Goal: Task Accomplishment & Management: Manage account settings

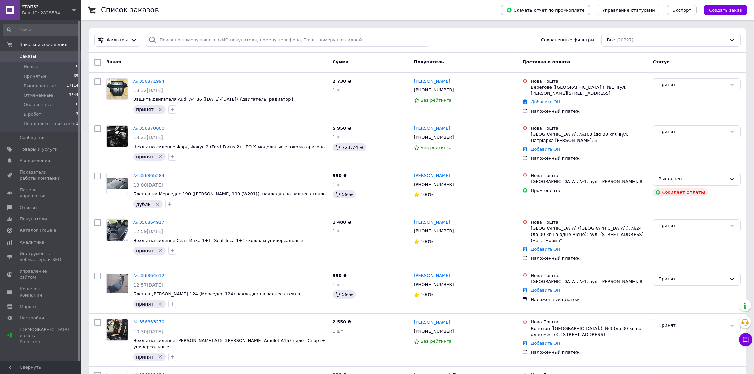
click at [38, 57] on span "Заказы" at bounding box center [41, 56] width 43 height 6
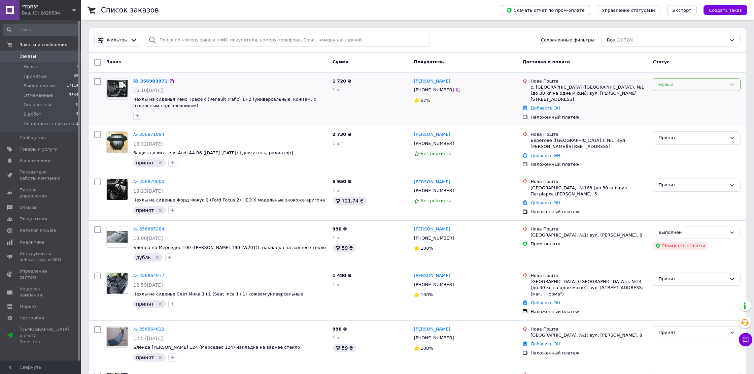
click at [680, 81] on div "Новый" at bounding box center [692, 84] width 68 height 7
click at [685, 96] on li "Принят" at bounding box center [696, 98] width 87 height 12
click at [432, 90] on div "[PHONE_NUMBER]" at bounding box center [434, 89] width 43 height 9
copy div "380679091937"
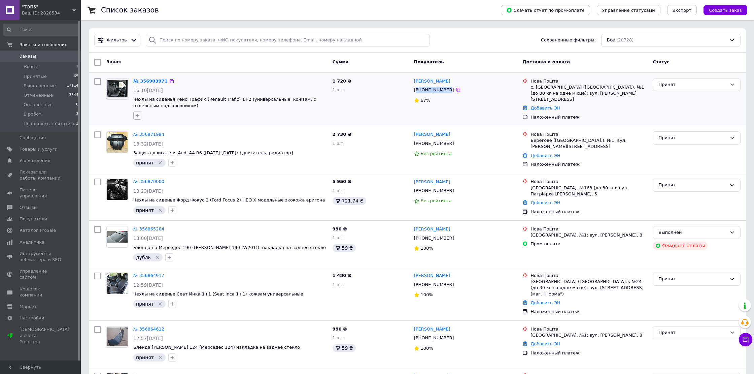
click at [139, 117] on icon "button" at bounding box center [137, 115] width 5 height 5
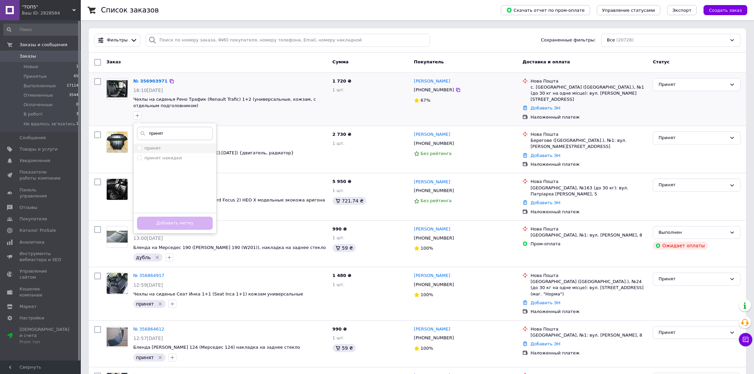
type input "принят"
click at [164, 145] on div "принят" at bounding box center [175, 148] width 76 height 6
checkbox input "true"
click at [175, 218] on button "Добавить метку" at bounding box center [175, 222] width 76 height 13
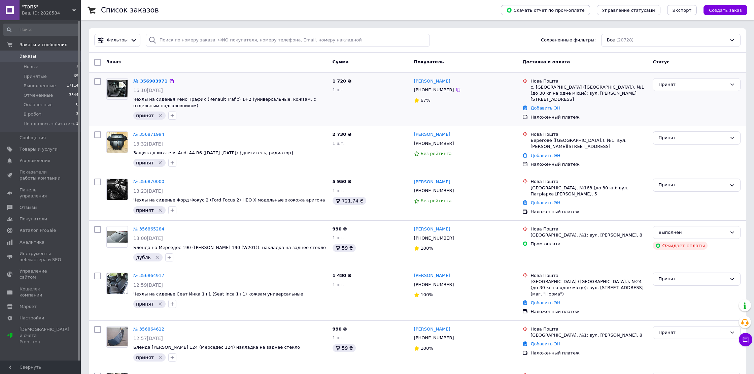
click at [325, 63] on div "Заказ" at bounding box center [217, 62] width 226 height 12
click at [42, 11] on div "Ваш ID: 2828584" at bounding box center [51, 13] width 59 height 6
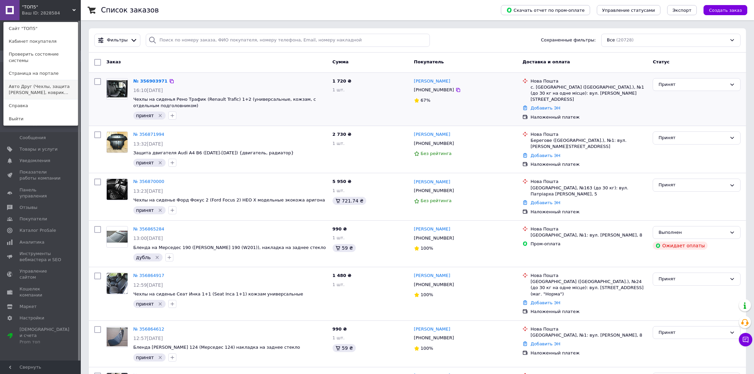
click at [50, 86] on link "Авто Друг (Чехлы, защита [PERSON_NAME], коврик..." at bounding box center [41, 89] width 74 height 19
